Goal: Transaction & Acquisition: Subscribe to service/newsletter

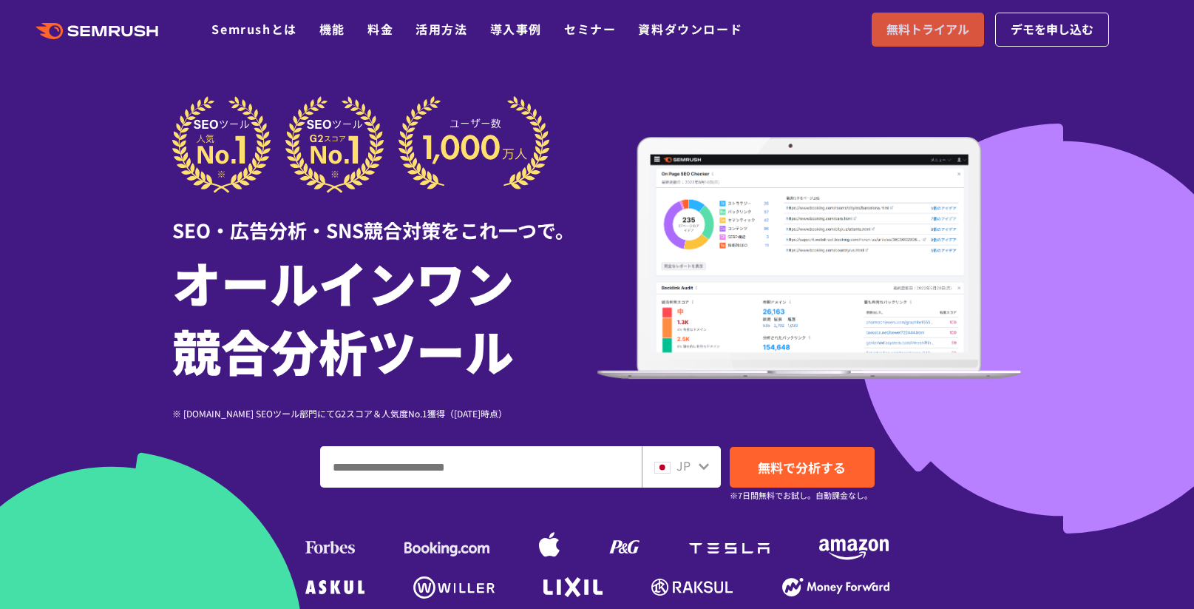
click at [911, 25] on span "無料トライアル" at bounding box center [928, 29] width 83 height 19
click at [1081, 34] on span "デモを申し込む" at bounding box center [1052, 29] width 83 height 19
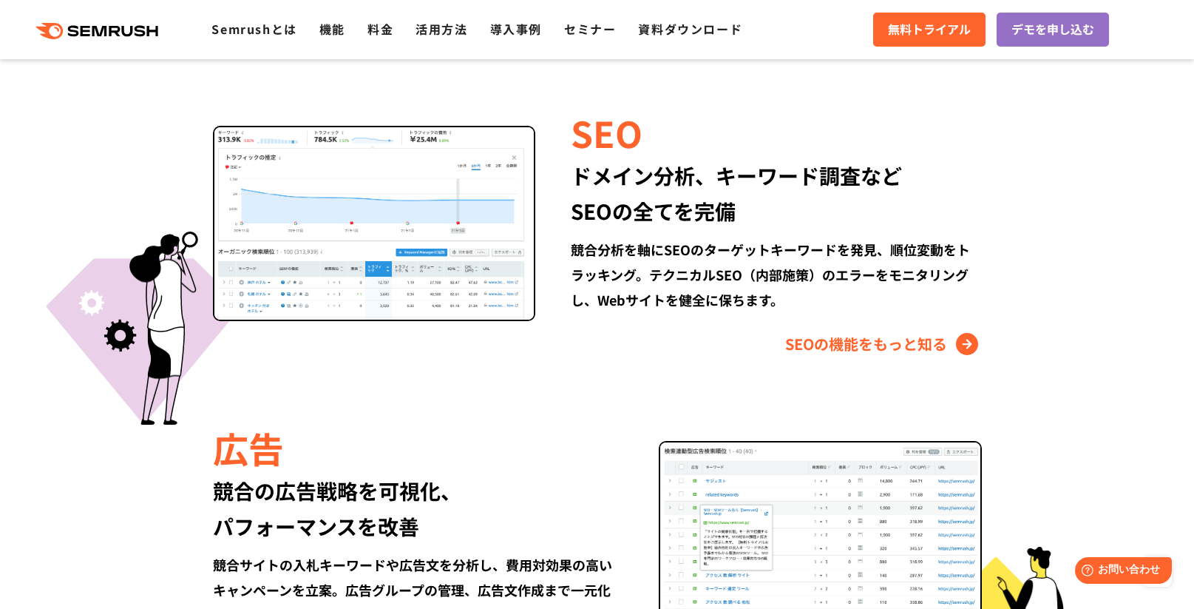
scroll to position [1553, 0]
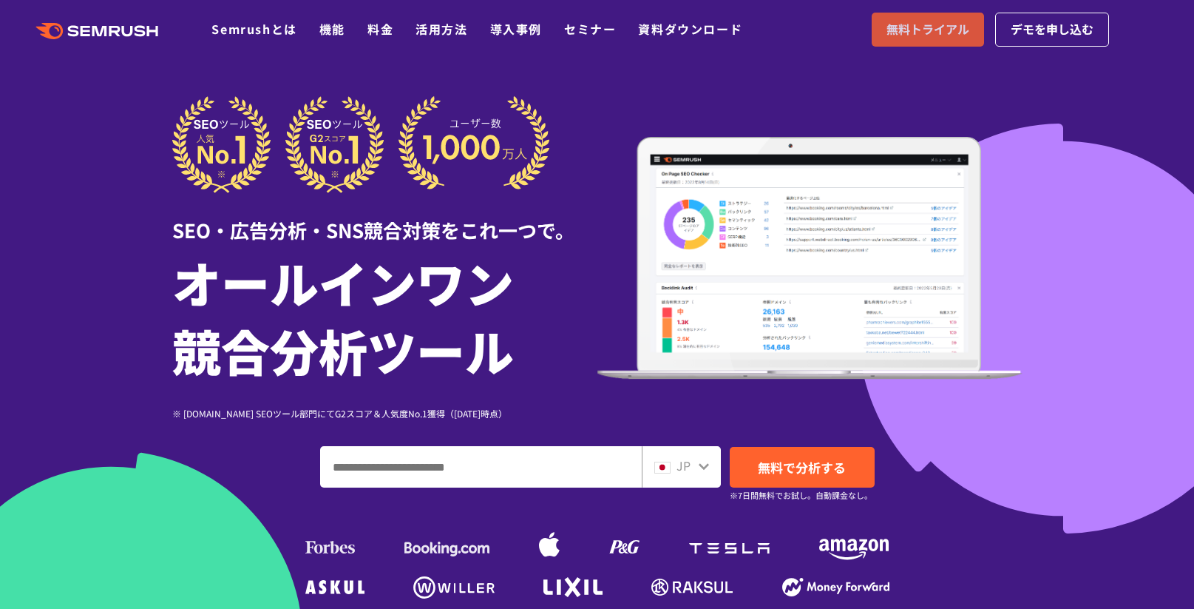
click at [933, 33] on span "無料トライアル" at bounding box center [928, 29] width 83 height 19
click at [1180, 285] on div at bounding box center [597, 412] width 1194 height 825
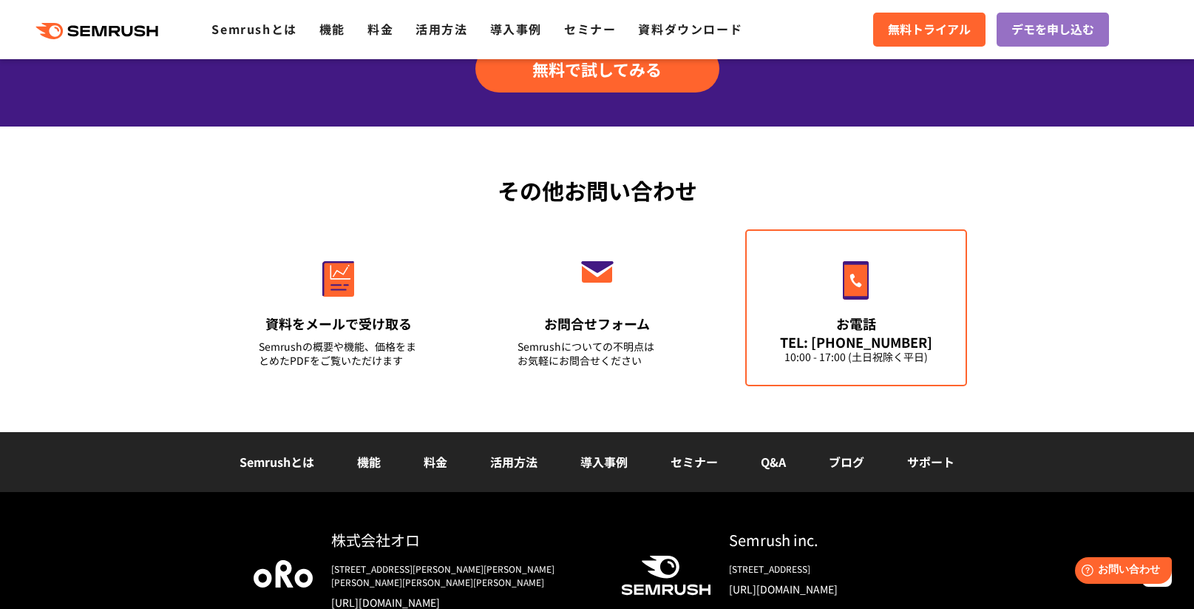
scroll to position [5177, 0]
